Goal: Task Accomplishment & Management: Manage account settings

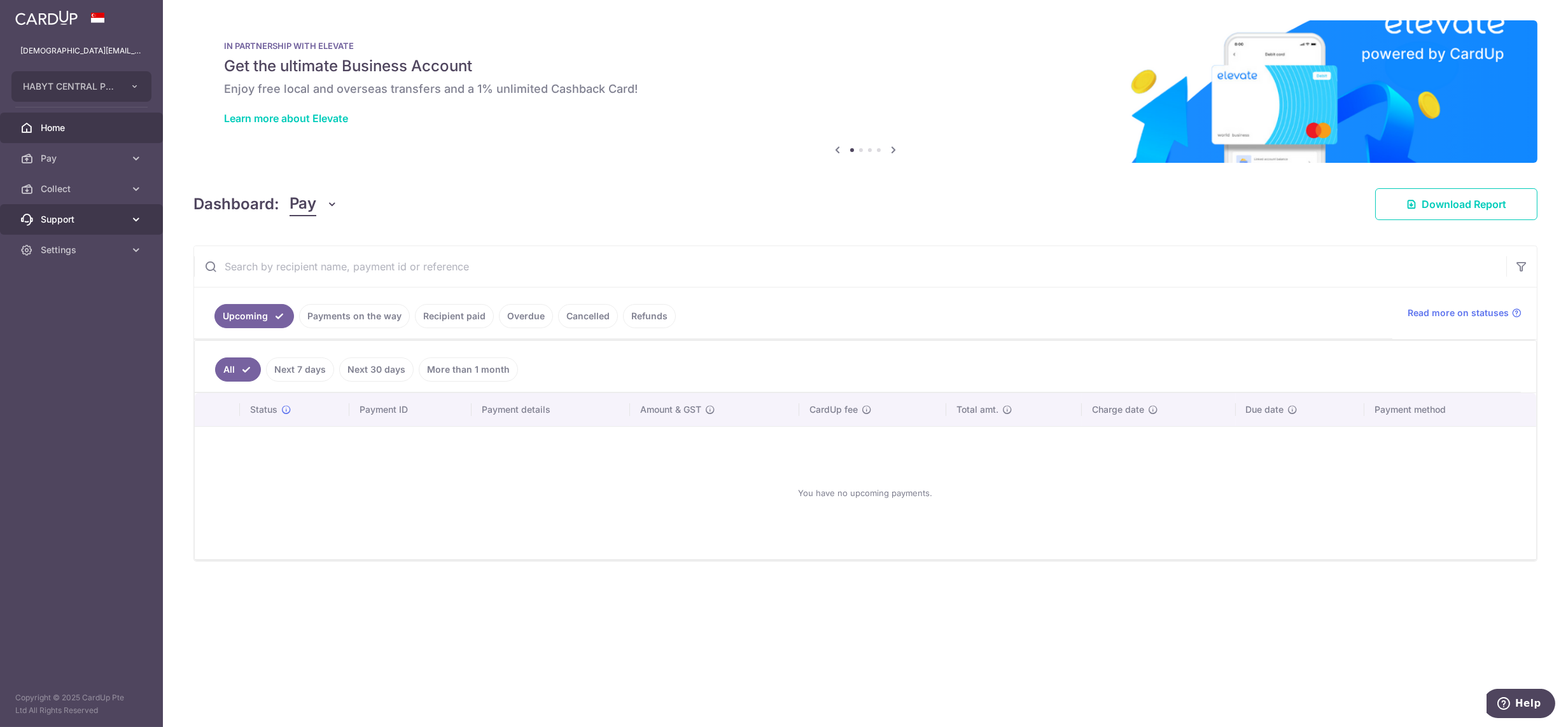
drag, startPoint x: 71, startPoint y: 190, endPoint x: 73, endPoint y: 220, distance: 30.1
click at [71, 190] on span "Collect" at bounding box center [82, 189] width 84 height 12
click at [74, 214] on span "Dashboard" at bounding box center [82, 219] width 84 height 12
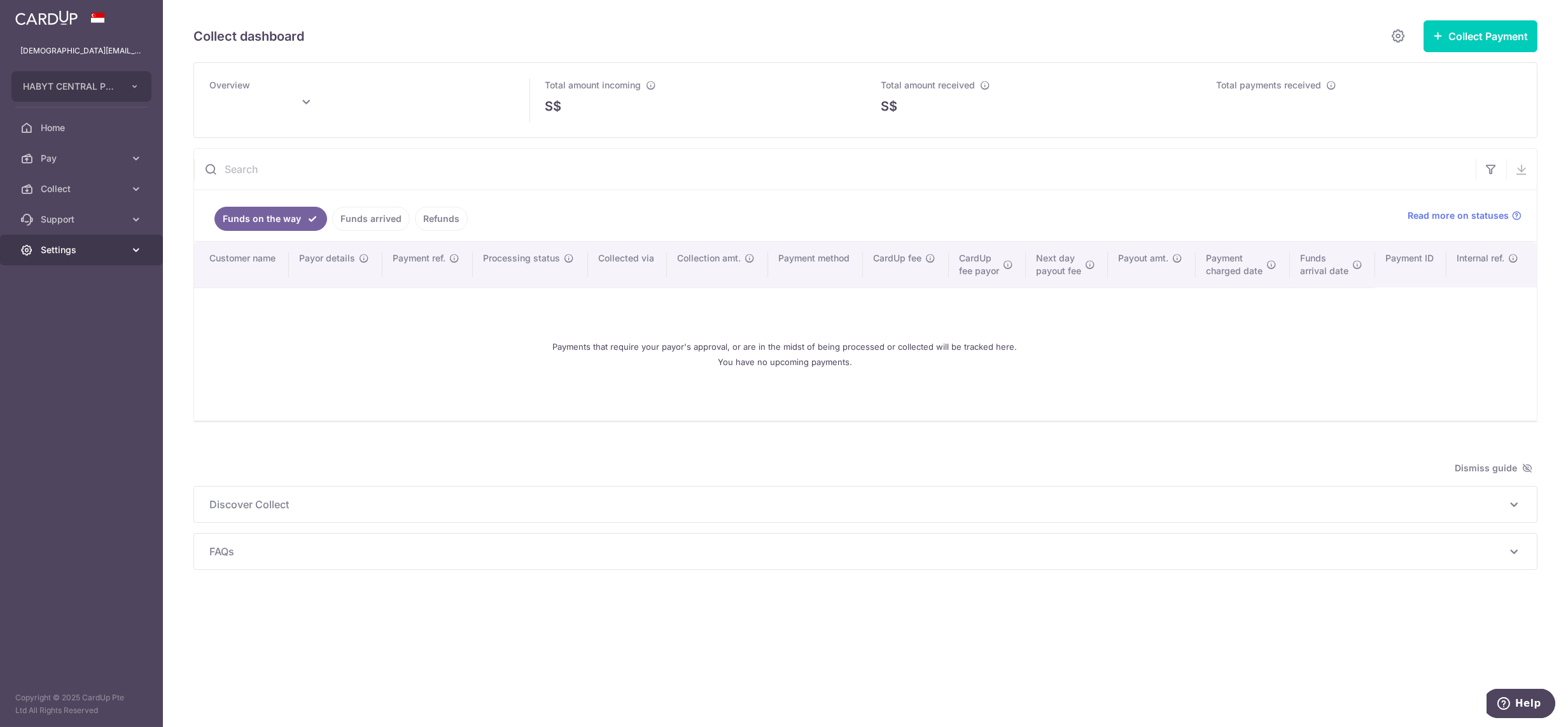
click at [73, 259] on link "Settings" at bounding box center [82, 250] width 163 height 31
click at [86, 311] on span "Logout" at bounding box center [82, 311] width 84 height 12
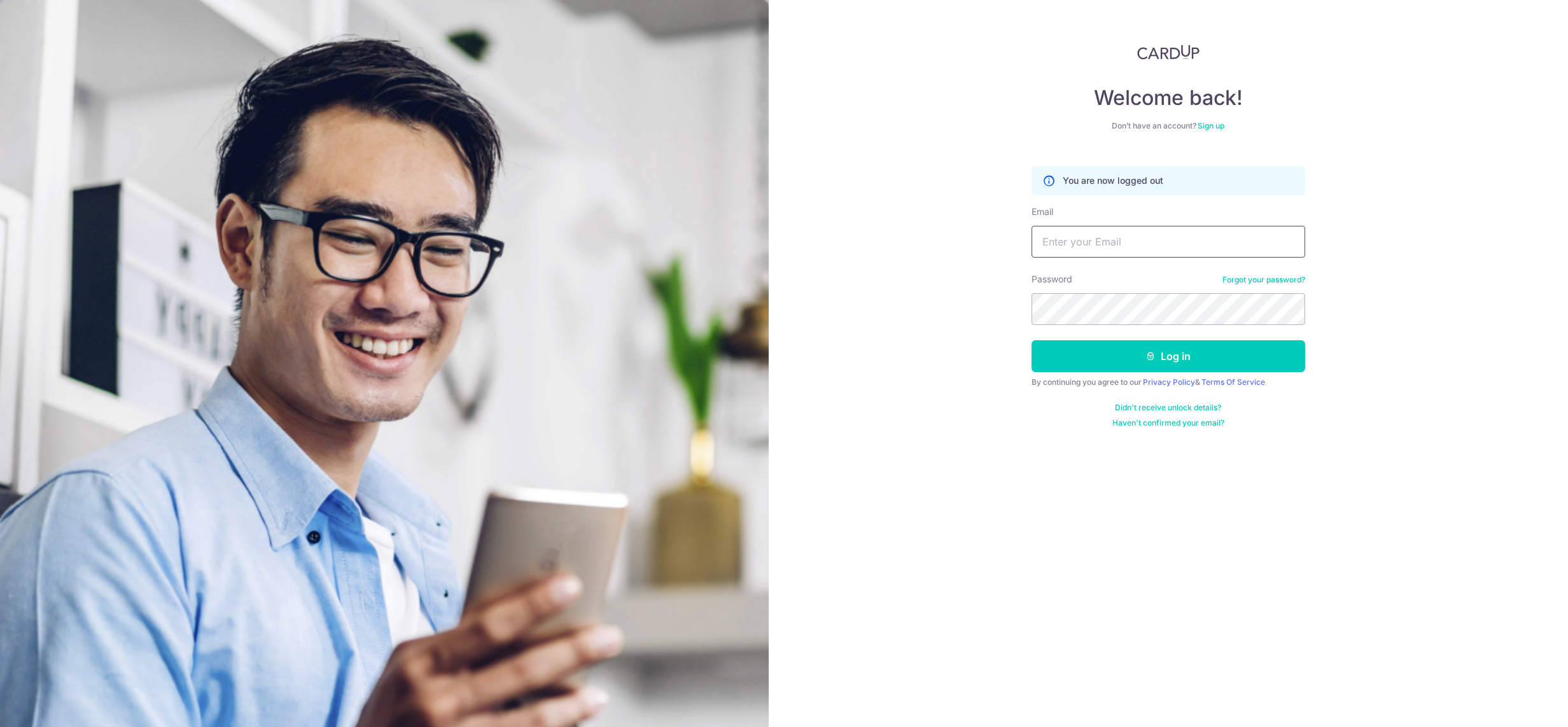
click at [1123, 246] on input "Email" at bounding box center [1168, 242] width 274 height 32
type input "lady.labarda+hcs1@habyt.com"
click at [1031, 340] on button "Log in" at bounding box center [1168, 355] width 274 height 32
